Goal: Find specific page/section: Find specific page/section

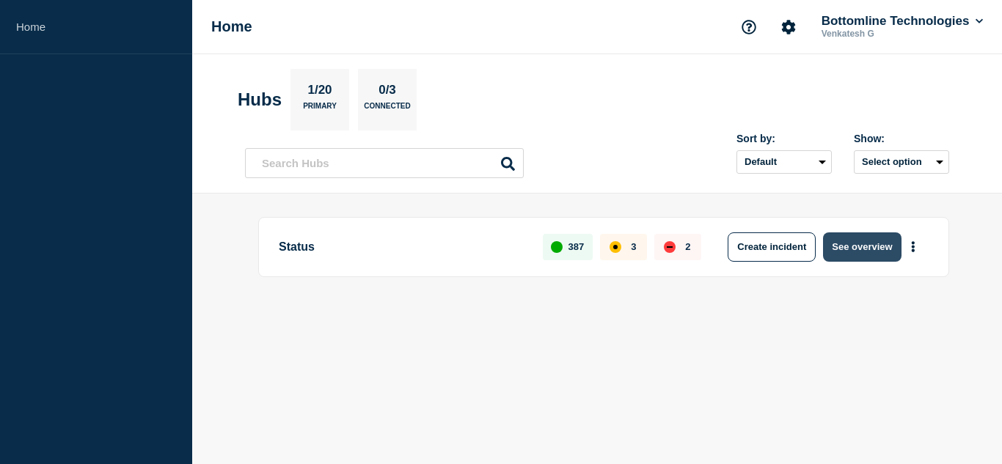
click at [858, 250] on button "See overview" at bounding box center [862, 246] width 78 height 29
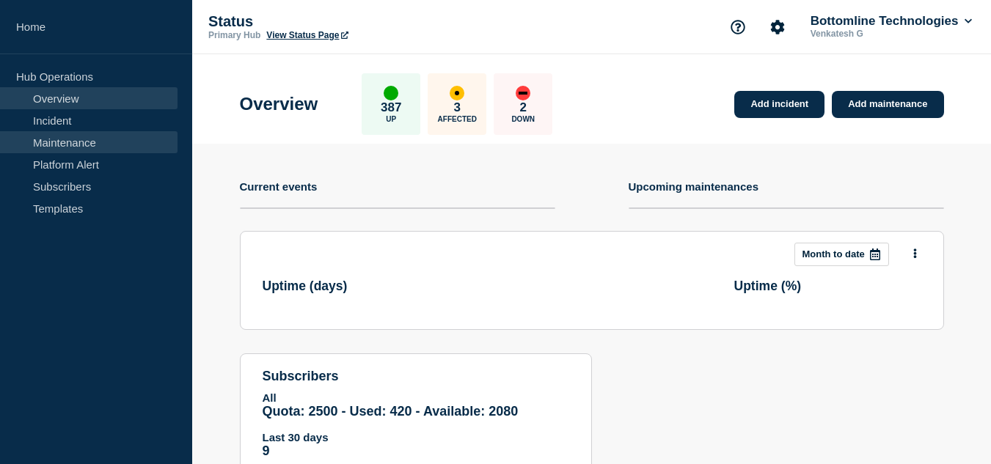
click at [81, 142] on link "Maintenance" at bounding box center [88, 142] width 177 height 22
